Goal: Task Accomplishment & Management: Use online tool/utility

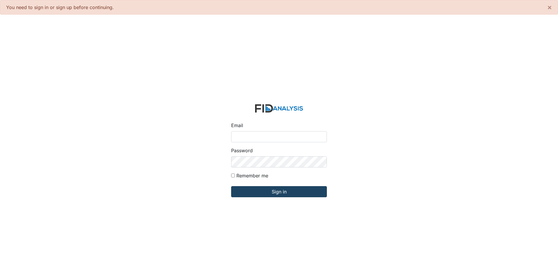
type input "[EMAIL_ADDRESS][DOMAIN_NAME]"
click at [274, 189] on input "Sign in" at bounding box center [279, 191] width 96 height 11
type input "[EMAIL_ADDRESS][DOMAIN_NAME]"
click at [279, 190] on input "Sign in" at bounding box center [279, 191] width 96 height 11
